Goal: Find specific page/section: Find specific page/section

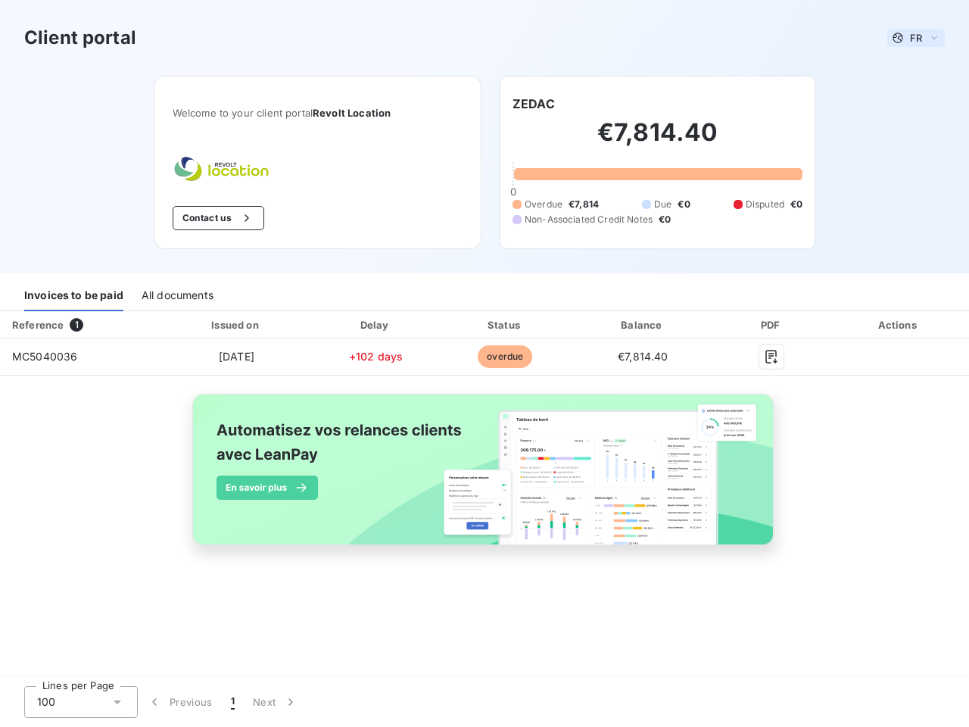
click at [916, 38] on span "FR" at bounding box center [916, 38] width 12 height 12
click at [217, 218] on button "Contact us" at bounding box center [219, 218] width 92 height 24
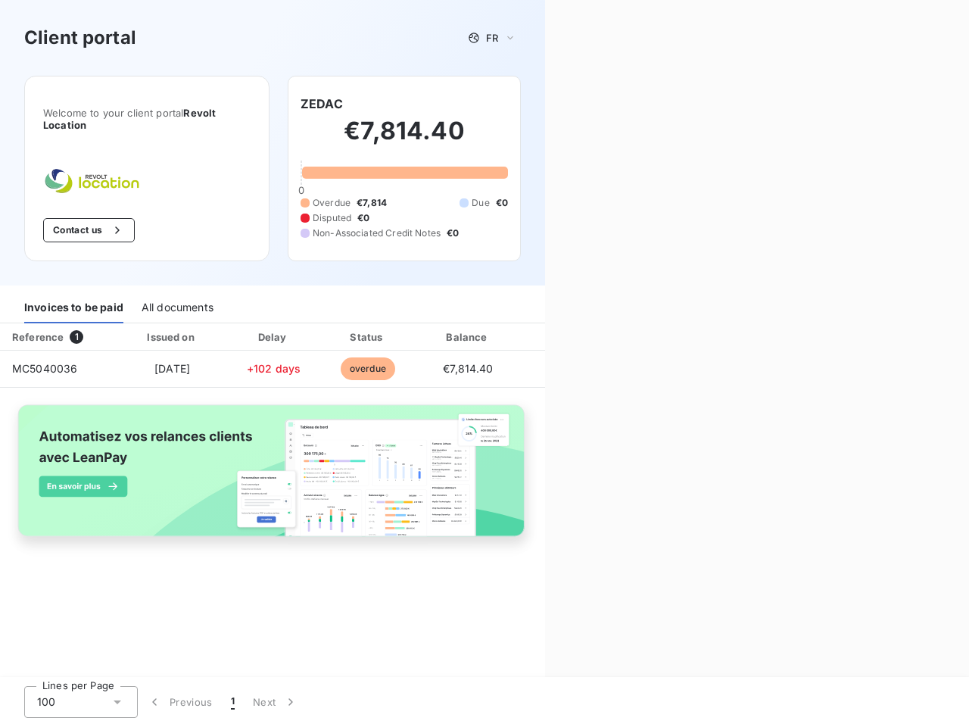
click at [534, 104] on div "Welcome to your client portal Revolt Location Contact us ZEDAC €7,814.40 0 Over…" at bounding box center [272, 181] width 545 height 210
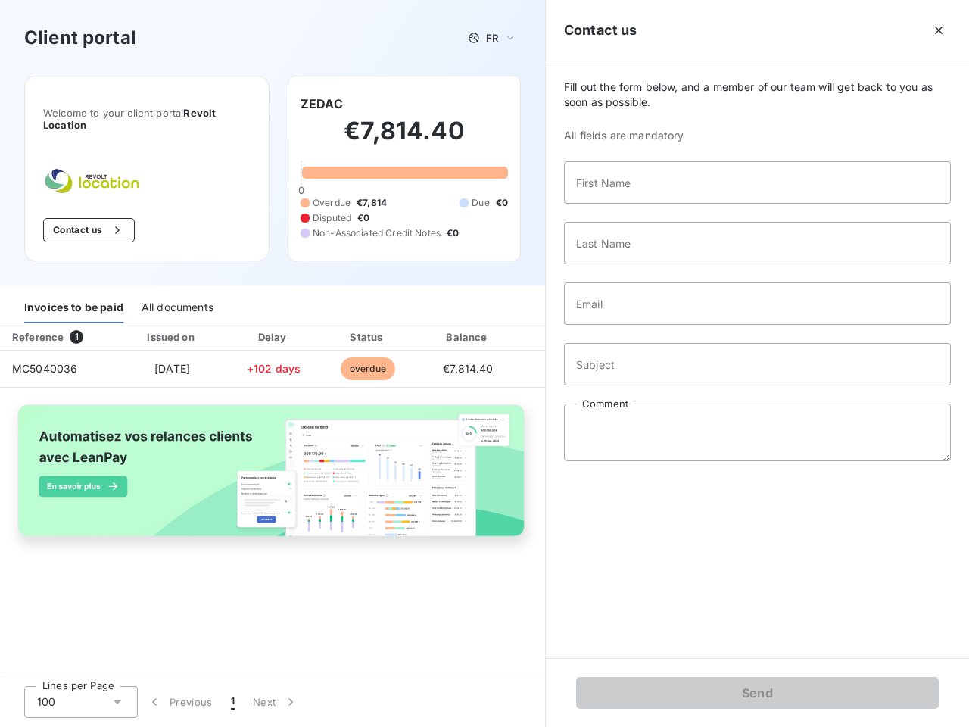
click at [73, 295] on div "Invoices to be paid" at bounding box center [73, 308] width 99 height 32
click at [176, 295] on div "All documents" at bounding box center [178, 308] width 72 height 32
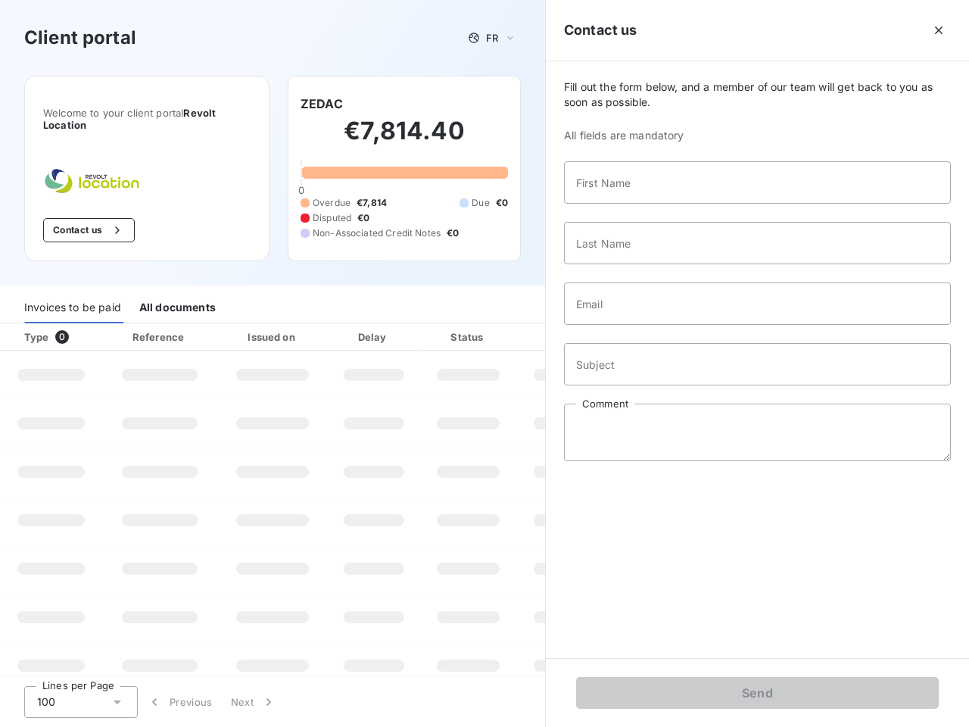
click at [80, 325] on th "Type 0" at bounding box center [51, 336] width 102 height 27
click at [236, 325] on th "Issued on" at bounding box center [272, 336] width 111 height 27
click at [376, 325] on th "Delay" at bounding box center [374, 336] width 92 height 27
click at [505, 325] on th "Status" at bounding box center [468, 336] width 96 height 27
click at [643, 325] on div "Fill out the form below, and a member of our team will get back to you as soon …" at bounding box center [757, 359] width 423 height 597
